Goal: Task Accomplishment & Management: Complete application form

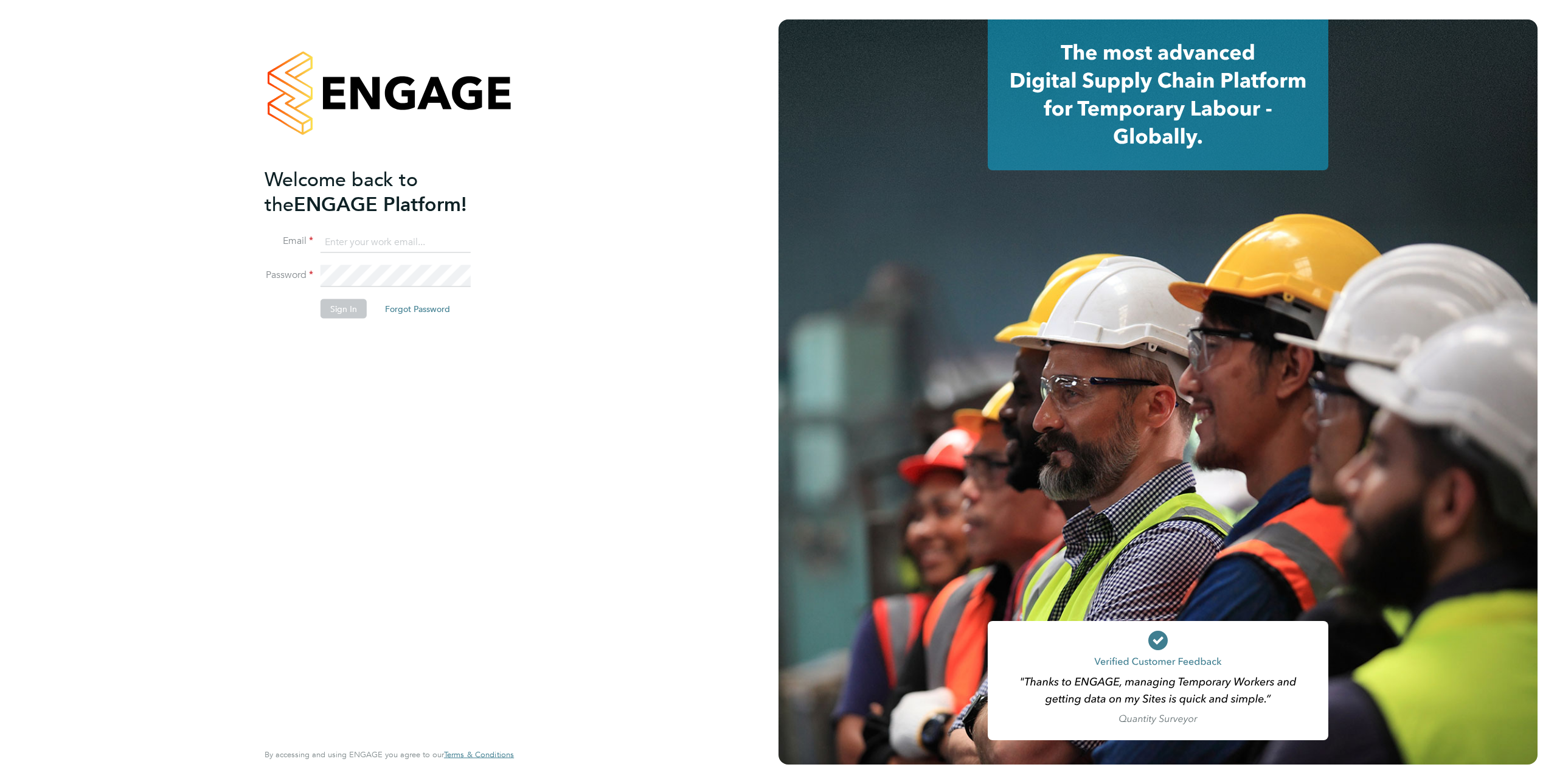
type input "louis612003@gmail.com"
click at [354, 310] on button "Sign In" at bounding box center [344, 309] width 46 height 20
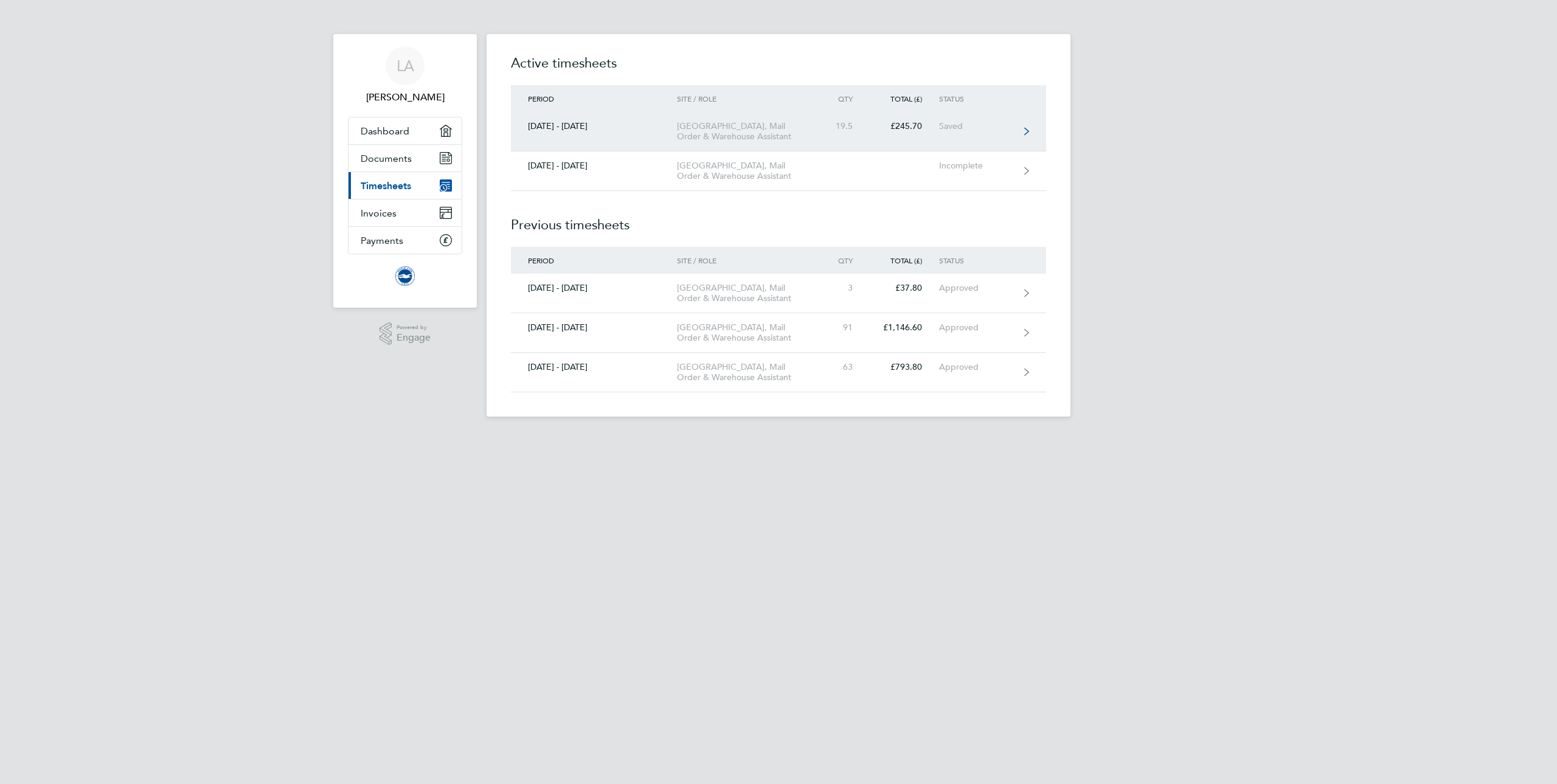
click at [851, 131] on div "19.5" at bounding box center [843, 126] width 54 height 11
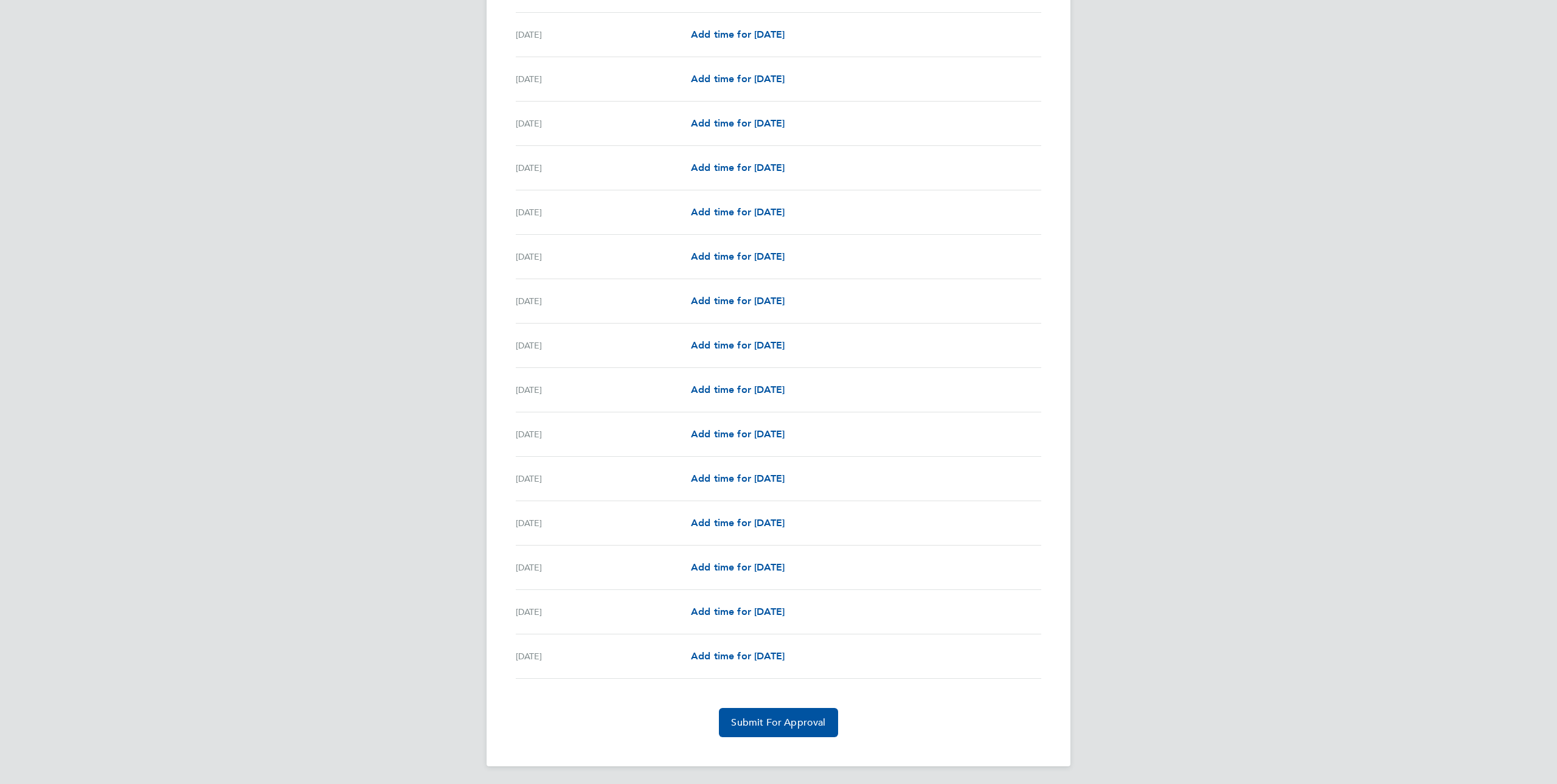
scroll to position [1081, 0]
click at [747, 654] on span "Add time for [DATE]" at bounding box center [737, 653] width 93 height 12
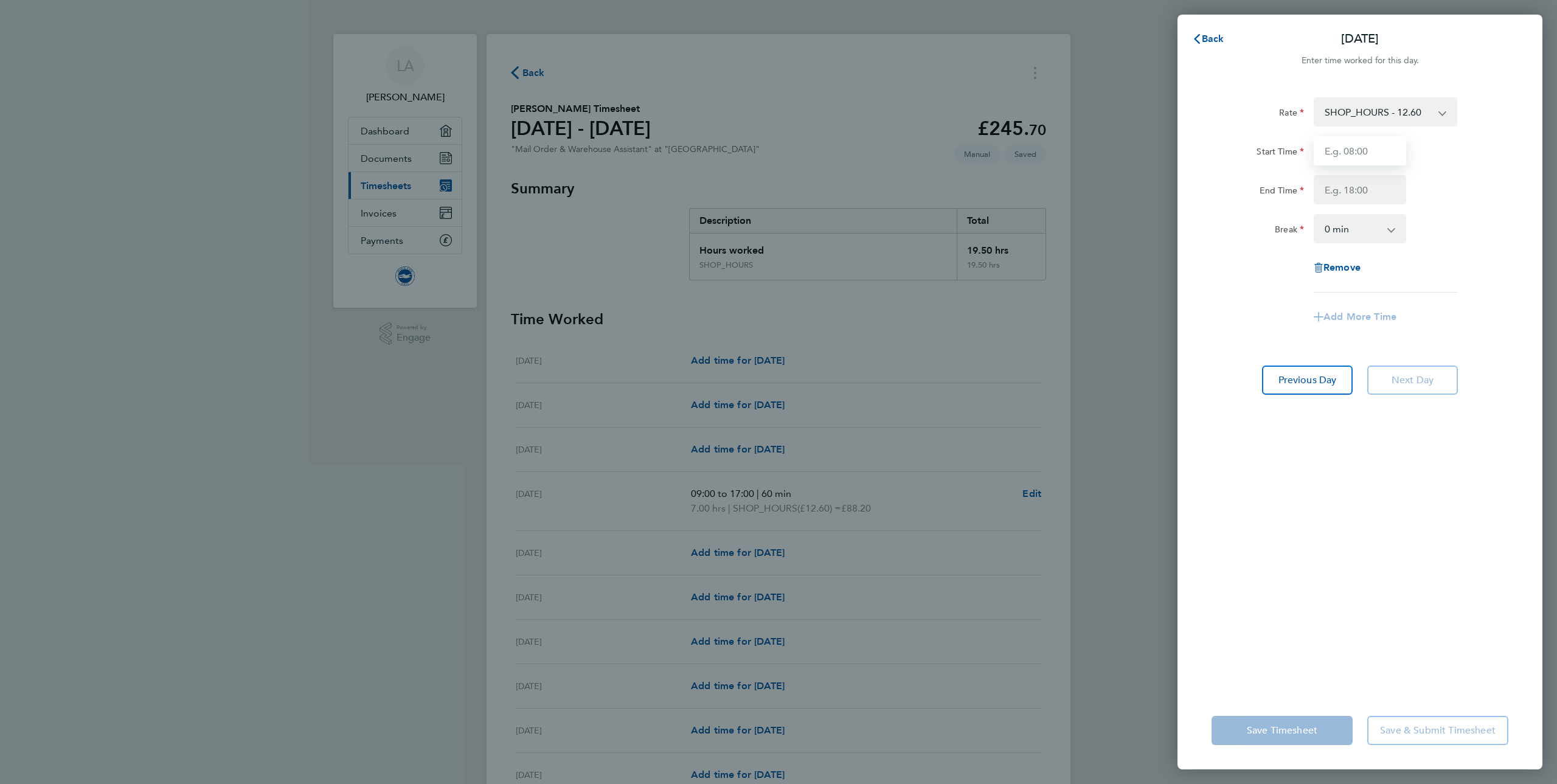
click at [1371, 149] on input "Start Time" at bounding box center [1360, 150] width 93 height 29
type input "11:00"
click at [1364, 193] on input "End Time" at bounding box center [1360, 189] width 93 height 29
type input "17:00"
click at [1371, 228] on select "0 min 15 min 30 min 45 min 60 min 75 min 90 min" at bounding box center [1352, 229] width 75 height 26
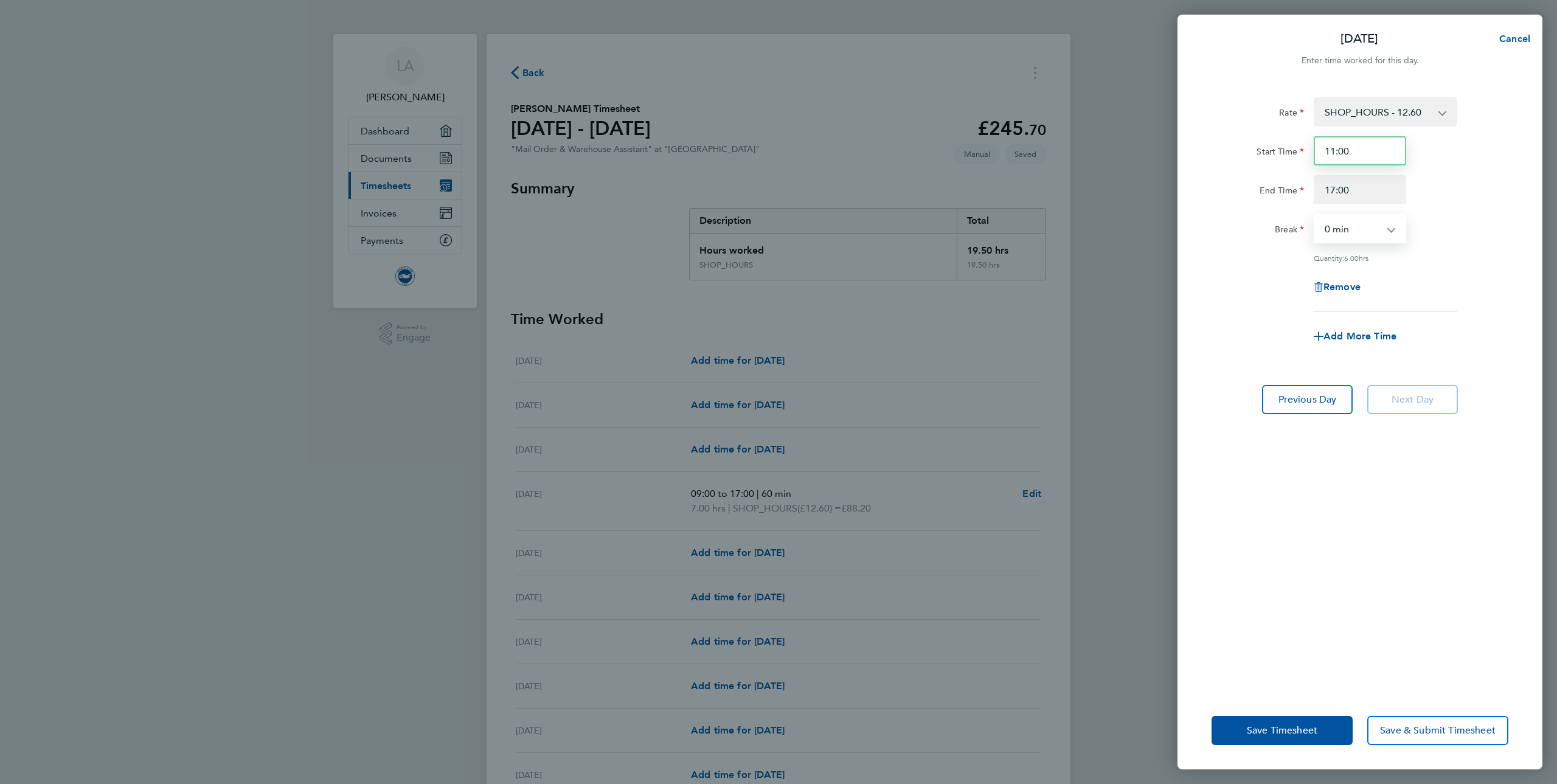
click at [1362, 146] on input "11:00" at bounding box center [1360, 150] width 93 height 29
click at [1392, 235] on app-icon-cross-button at bounding box center [1397, 229] width 15 height 26
click at [1388, 229] on select "0 min 15 min 30 min 45 min 60 min 75 min 90 min" at bounding box center [1352, 229] width 75 height 26
select select "60"
click at [1315, 216] on select "0 min 15 min 30 min 45 min 60 min 75 min 90 min" at bounding box center [1352, 229] width 75 height 26
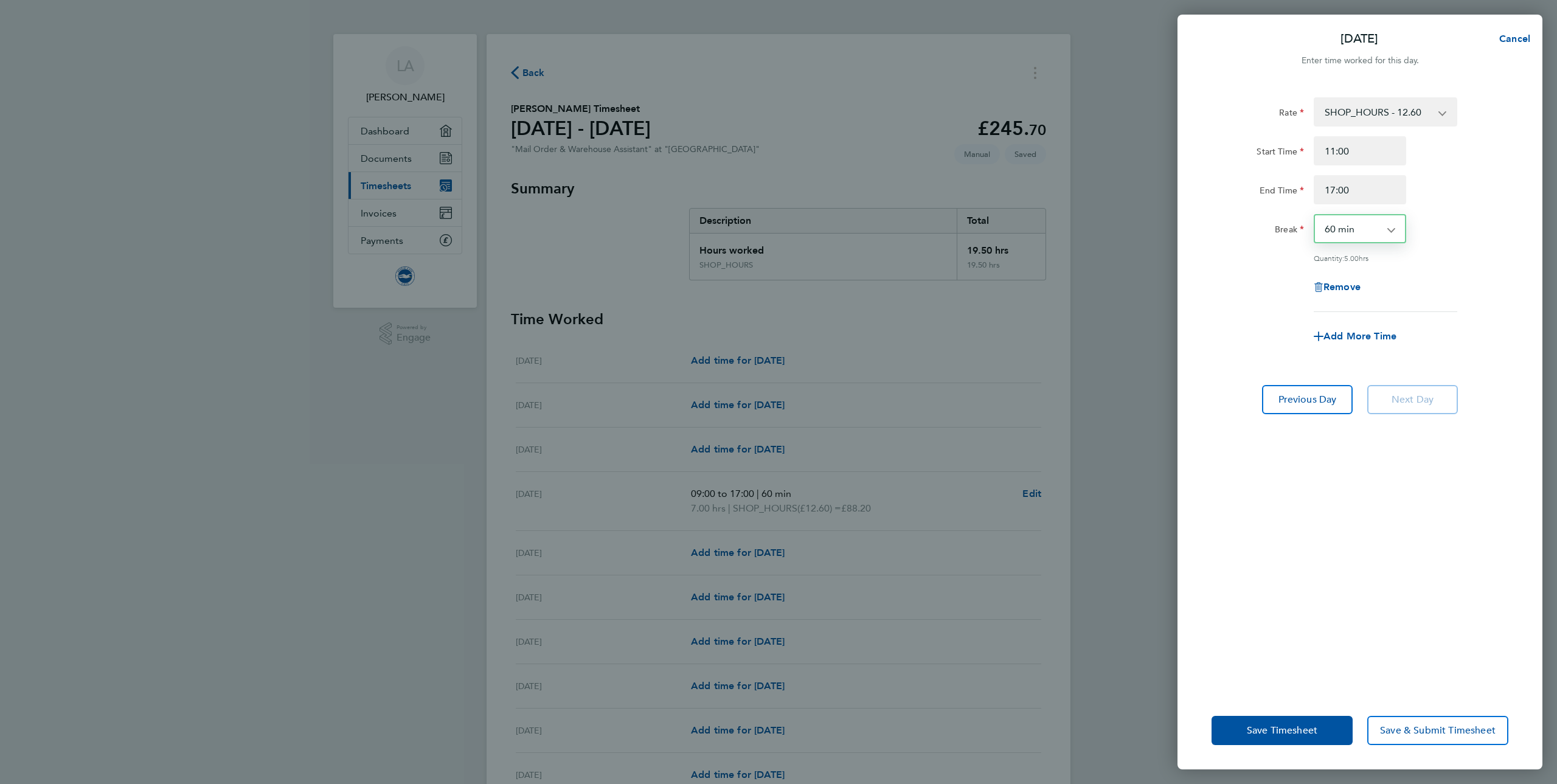
click at [1384, 235] on select "0 min 15 min 30 min 45 min 60 min 75 min 90 min" at bounding box center [1352, 229] width 75 height 26
click at [1315, 216] on select "0 min 15 min 30 min 45 min 60 min 75 min 90 min" at bounding box center [1352, 229] width 75 height 26
click at [1424, 739] on button "Save & Submit Timesheet" at bounding box center [1437, 729] width 141 height 29
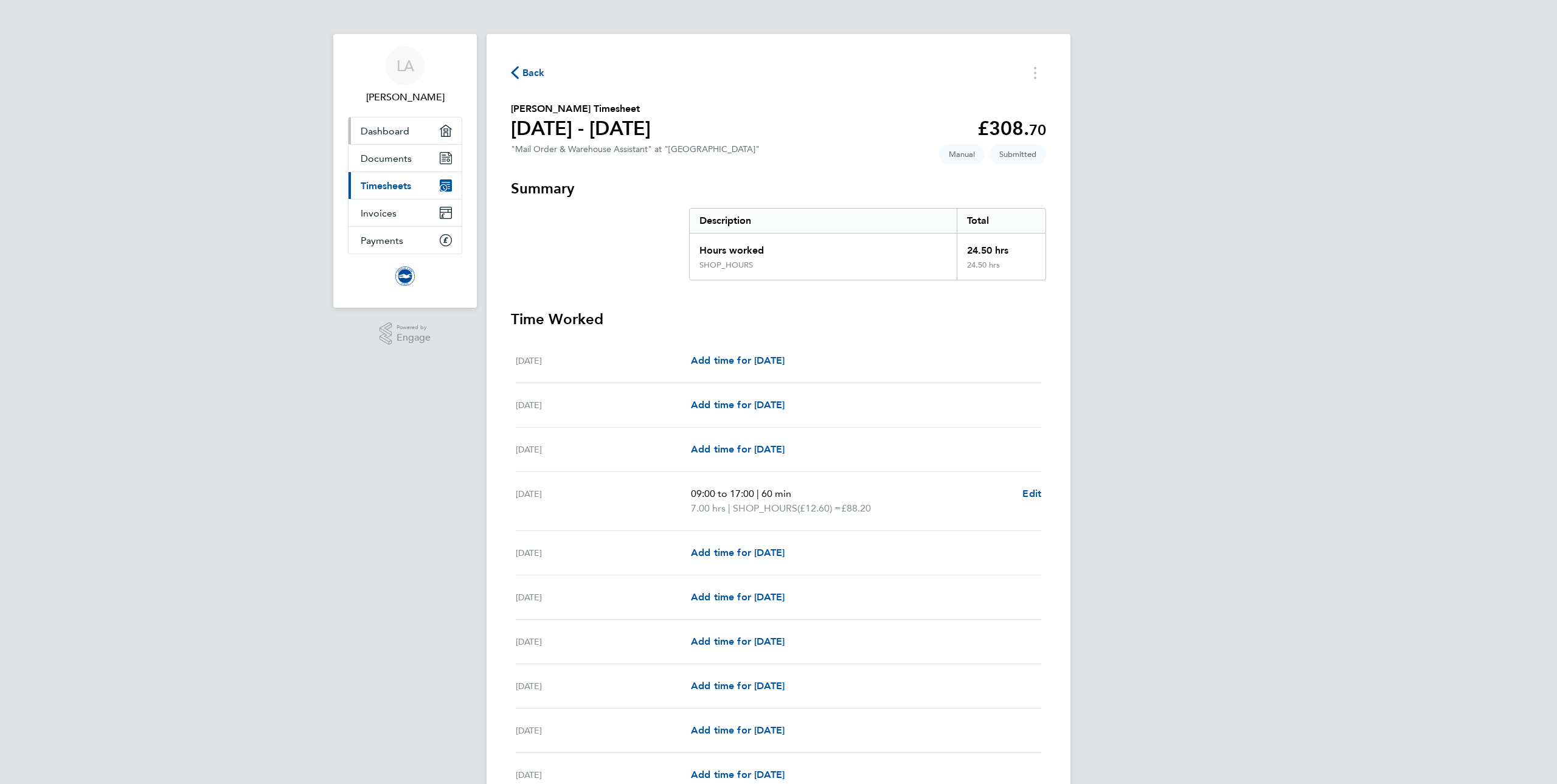
click at [417, 131] on link "Dashboard" at bounding box center [405, 131] width 113 height 26
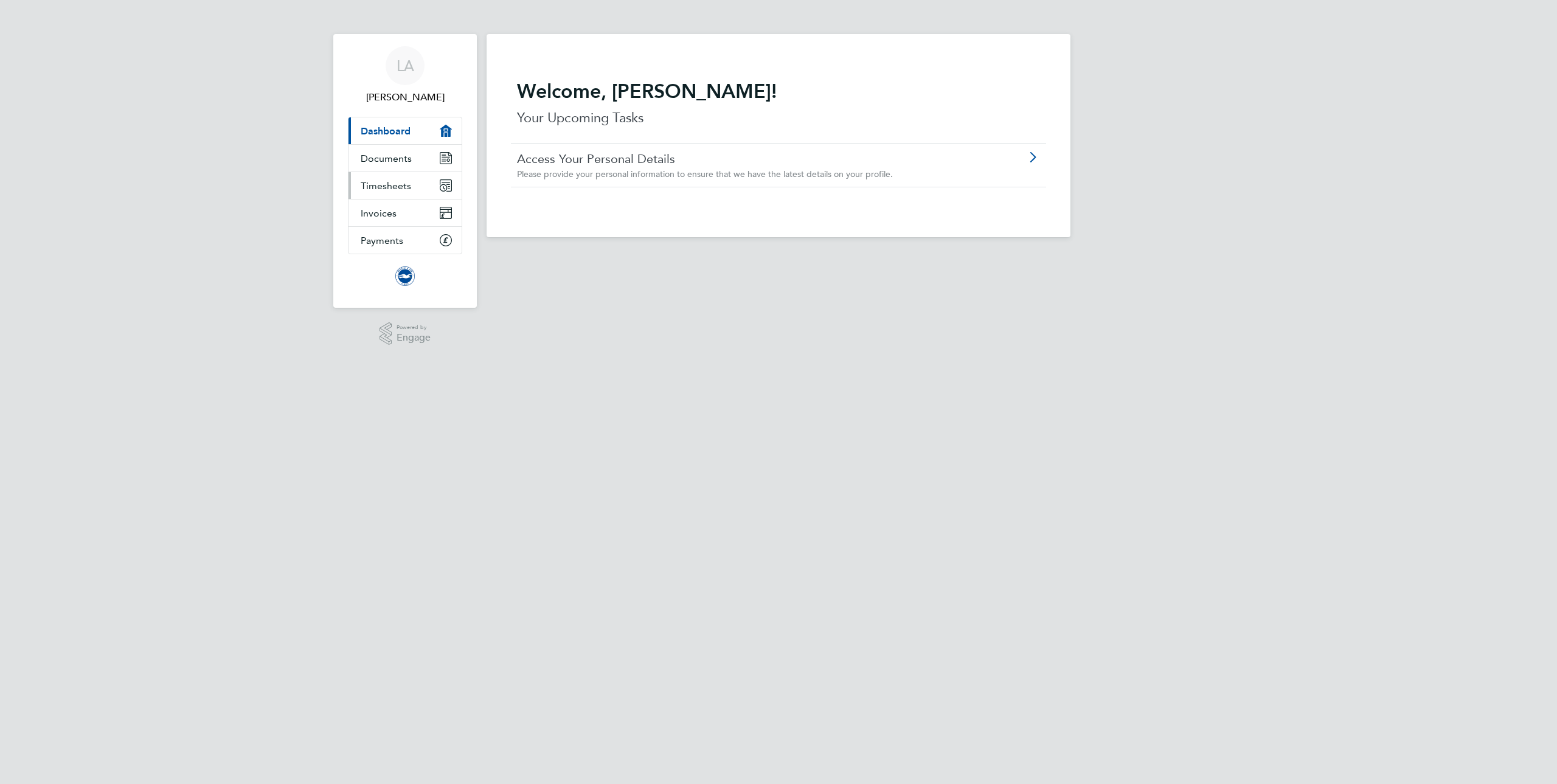
click at [401, 190] on span "Timesheets" at bounding box center [385, 186] width 50 height 12
